Goal: Communication & Community: Answer question/provide support

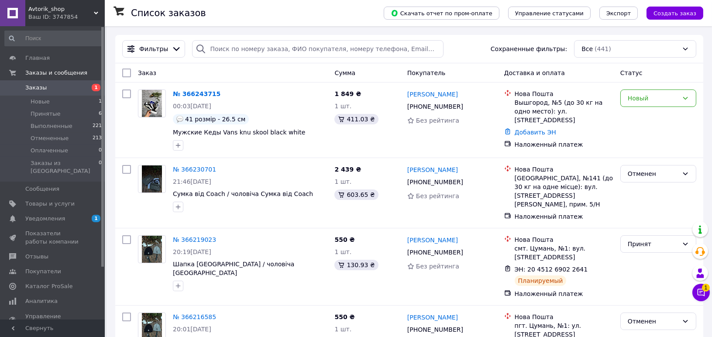
click at [701, 304] on div "Менеджер 1 Чат с покупателем Тех поддержка Чат с покупателем 1" at bounding box center [700, 261] width 17 height 86
click at [705, 297] on icon at bounding box center [701, 292] width 9 height 9
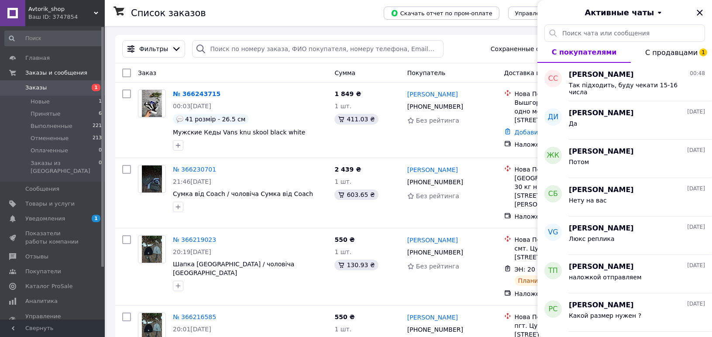
click at [674, 46] on button "С продавцами 1" at bounding box center [671, 52] width 81 height 21
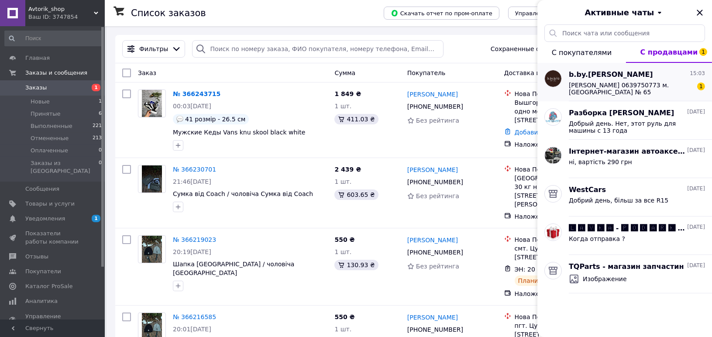
click at [667, 80] on div "[PERSON_NAME] 0639750773 м.[GEOGRAPHIC_DATA] № 65 1" at bounding box center [637, 88] width 136 height 16
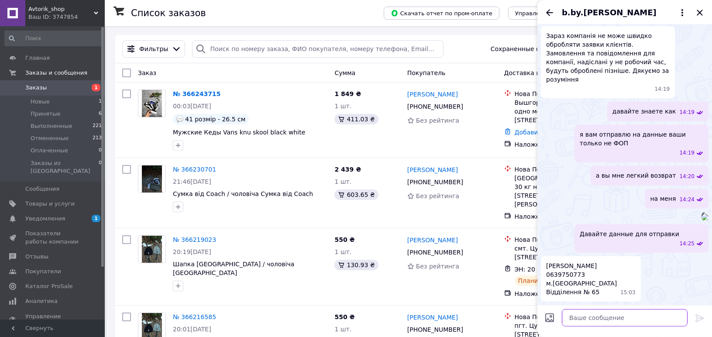
scroll to position [1195, 0]
click at [606, 315] on textarea at bounding box center [625, 317] width 126 height 17
type textarea "ок"
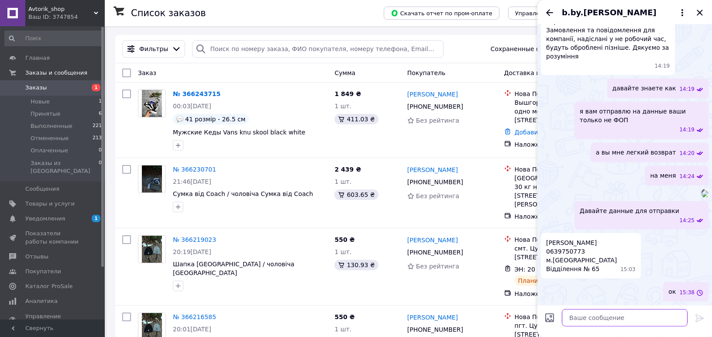
scroll to position [1219, 0]
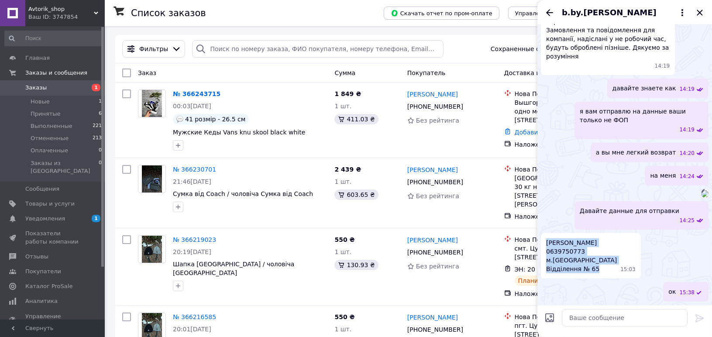
drag, startPoint x: 545, startPoint y: 240, endPoint x: 593, endPoint y: 269, distance: 56.5
click at [593, 269] on div "[PERSON_NAME] 0639750773 м.[GEOGRAPHIC_DATA] № 65 15:03" at bounding box center [591, 255] width 100 height 45
copy span "[PERSON_NAME] 0639750773 м.[GEOGRAPHIC_DATA] № 65"
click at [704, 8] on icon "Закрыть" at bounding box center [700, 12] width 10 height 10
